Goal: Information Seeking & Learning: Learn about a topic

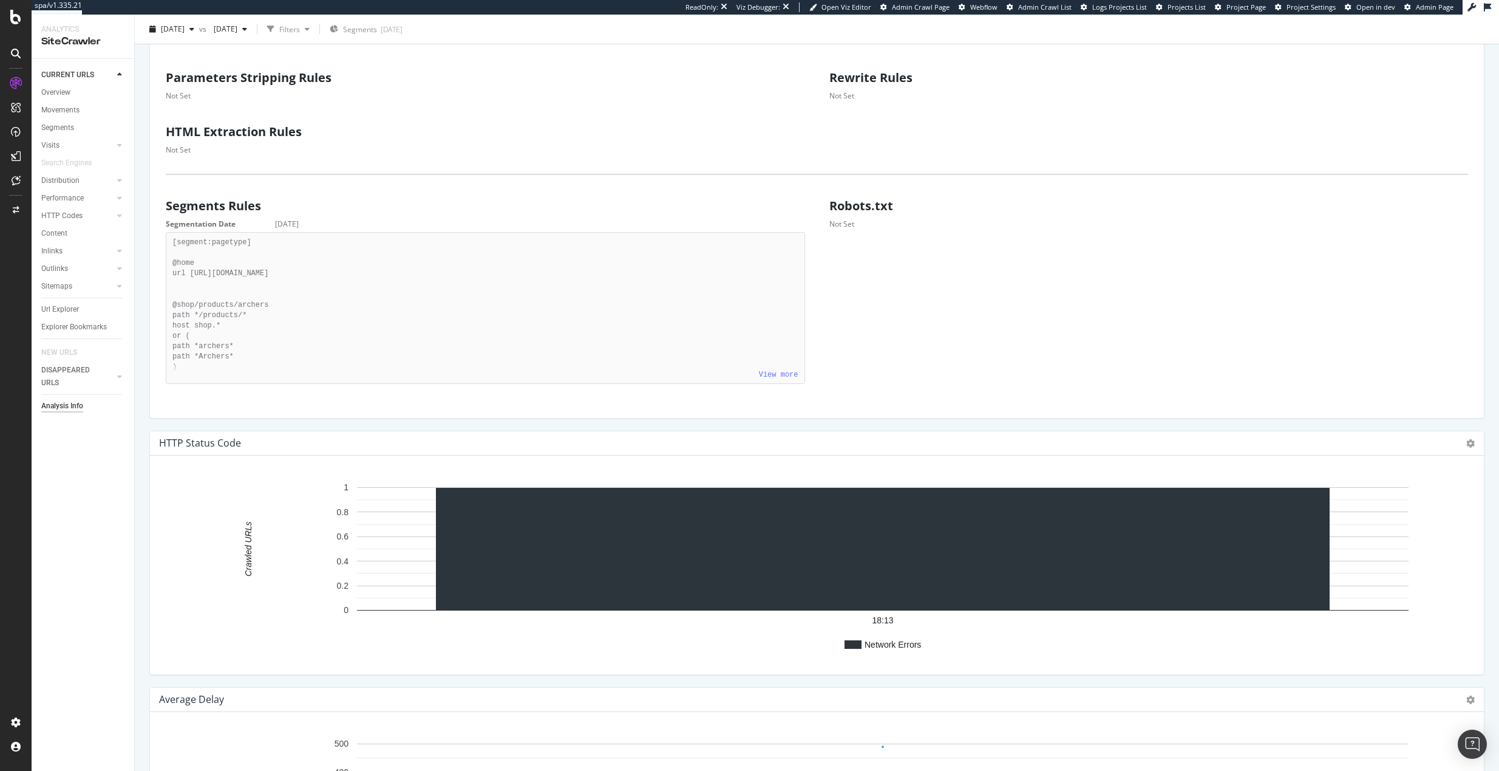
scroll to position [1140, 0]
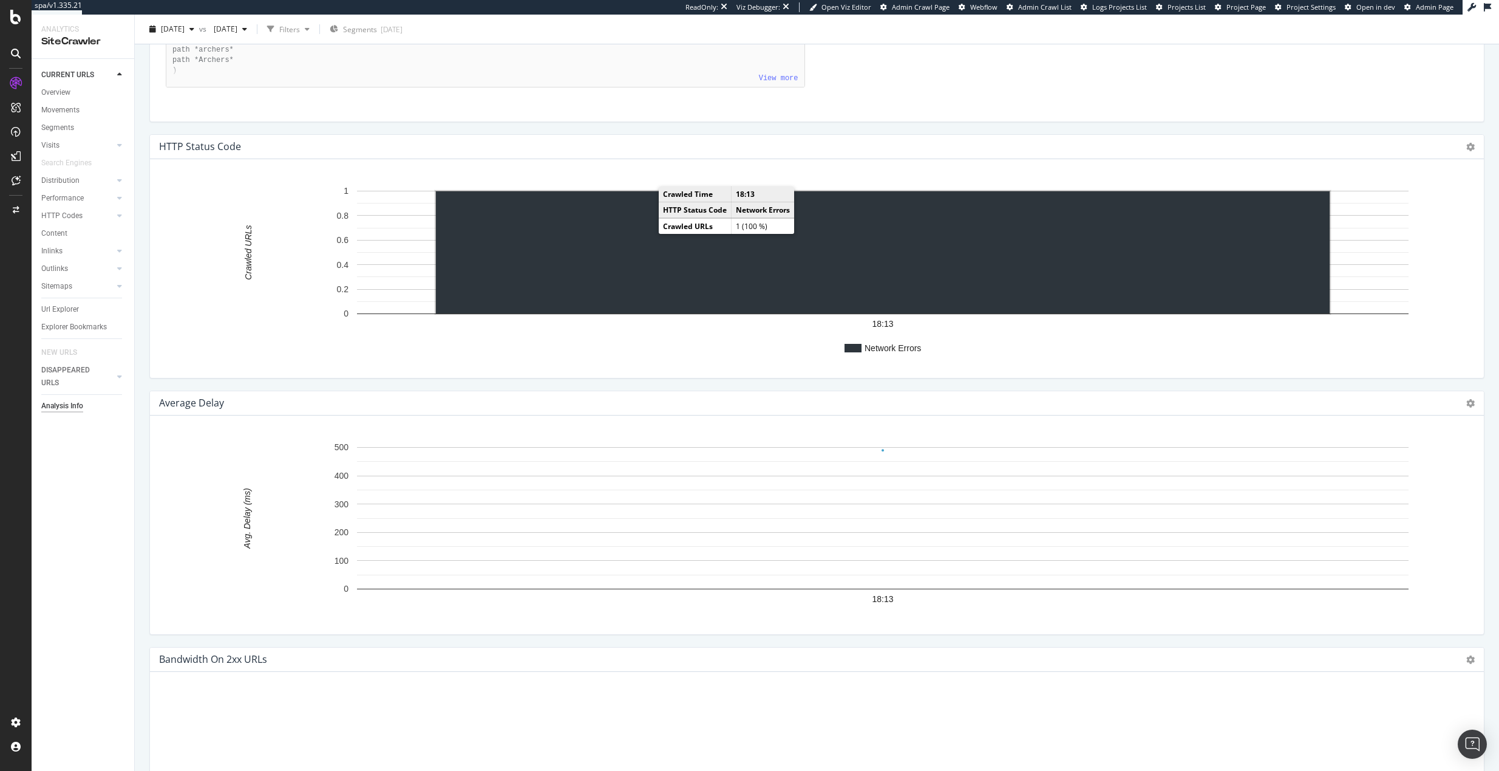
click at [698, 238] on rect "A chart." at bounding box center [883, 252] width 894 height 122
click at [769, 289] on rect "A chart." at bounding box center [883, 252] width 891 height 119
click at [60, 132] on div "SiteCrawler" at bounding box center [66, 137] width 43 height 12
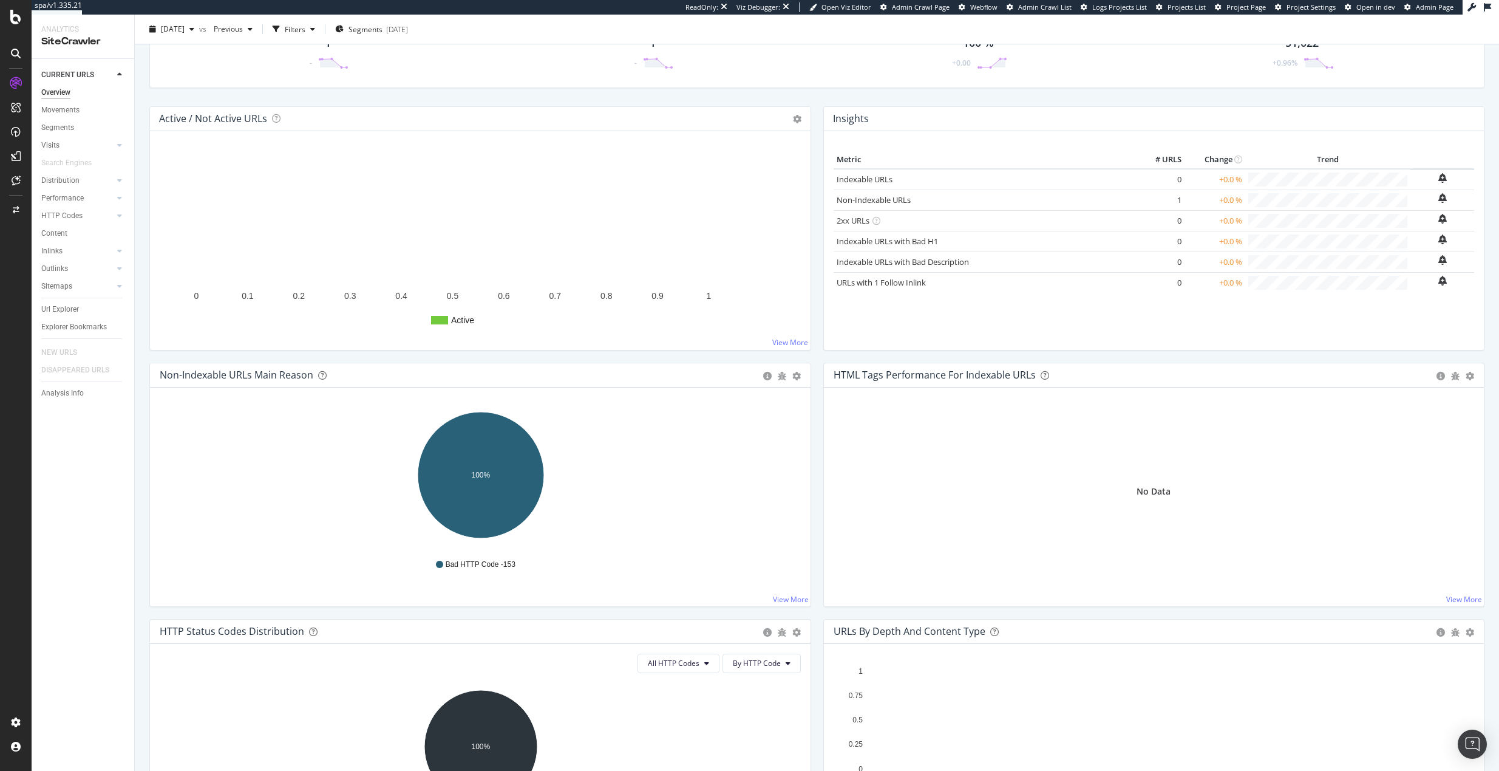
scroll to position [135, 0]
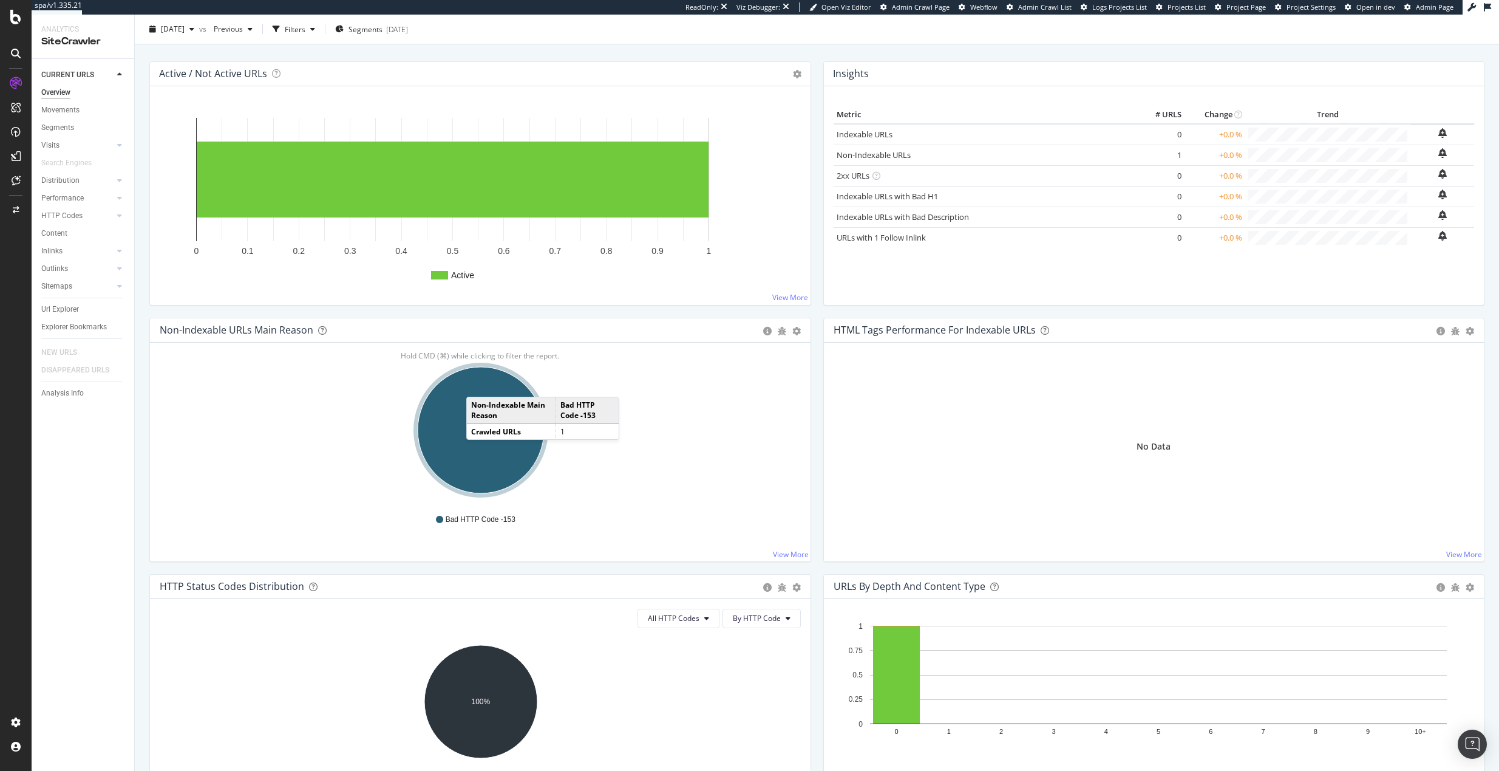
click at [479, 384] on ellipse "A chart." at bounding box center [481, 430] width 126 height 126
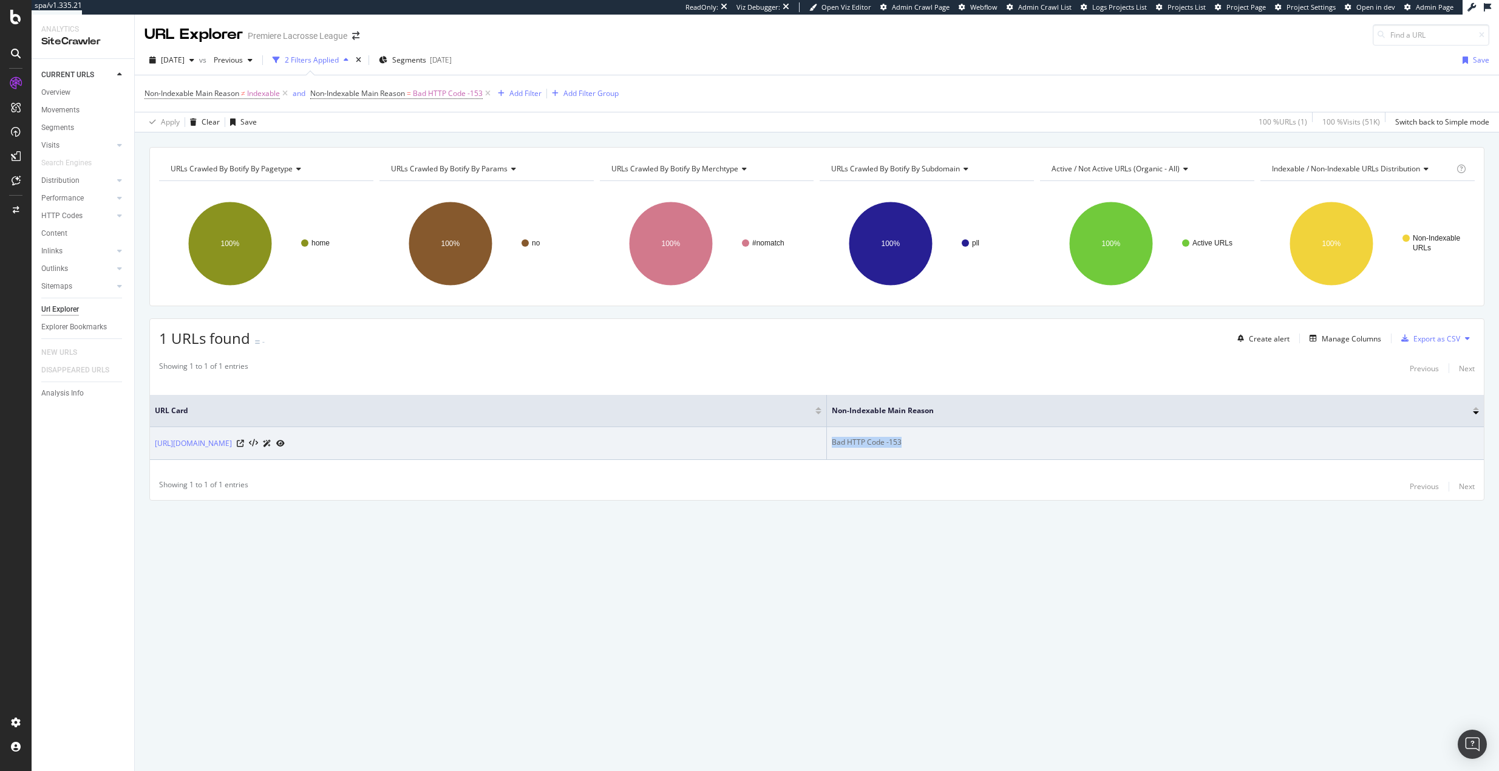
drag, startPoint x: 998, startPoint y: 440, endPoint x: 920, endPoint y: 442, distance: 77.8
click at [920, 442] on td "Bad HTTP Code -153" at bounding box center [1155, 443] width 657 height 33
copy div "Bad HTTP Code -153"
